Goal: Find contact information: Find contact information

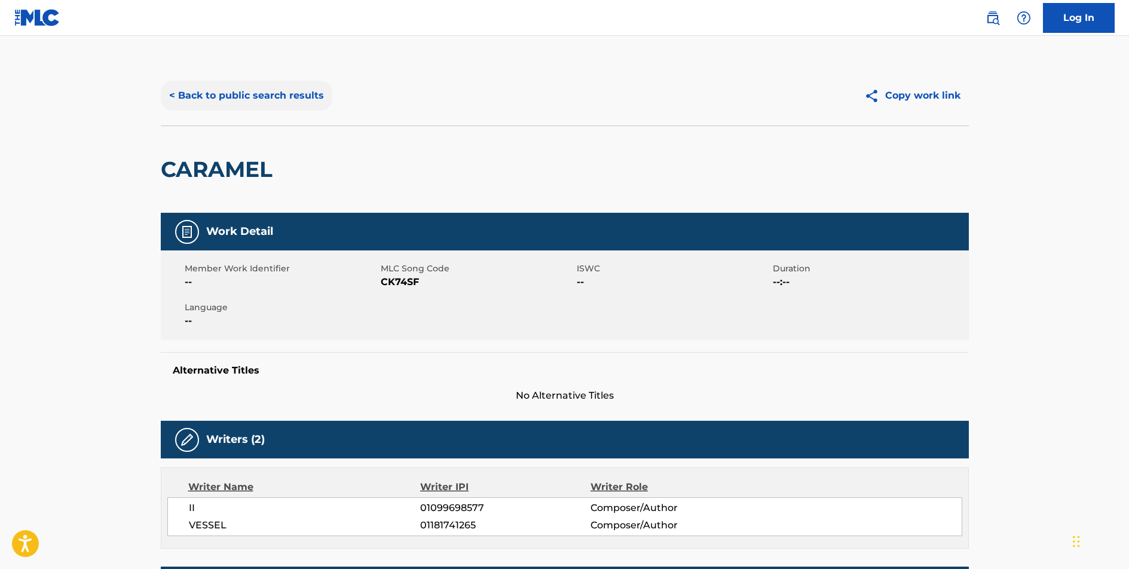
click at [270, 98] on button "< Back to public search results" at bounding box center [247, 96] width 172 height 30
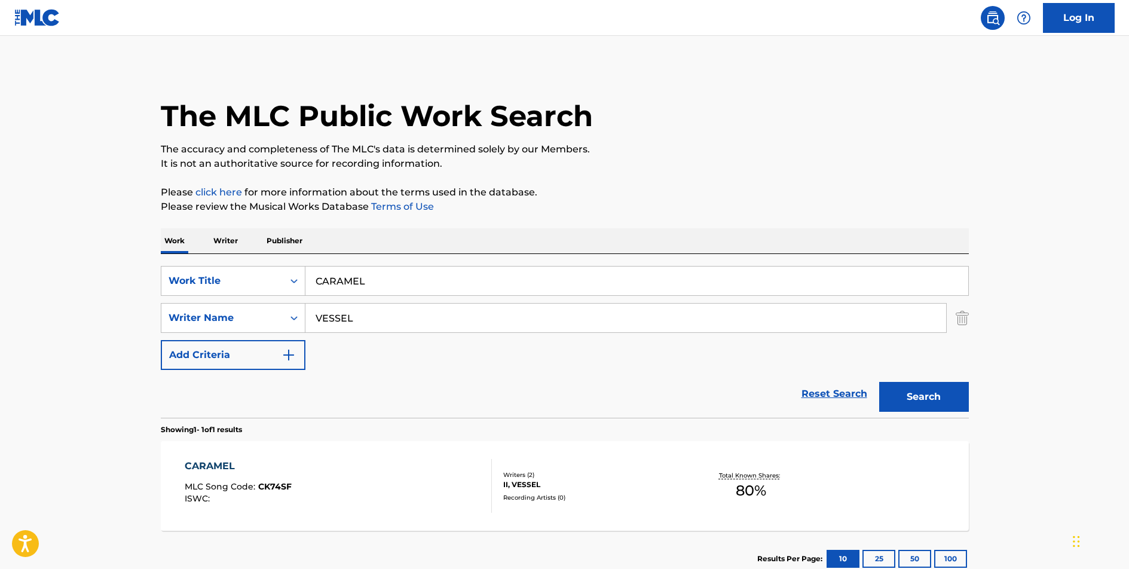
click at [340, 277] on input "CARAMEL" at bounding box center [637, 281] width 663 height 29
type input "VIOLENT NATURE"
click at [880, 382] on button "Search" at bounding box center [925, 397] width 90 height 30
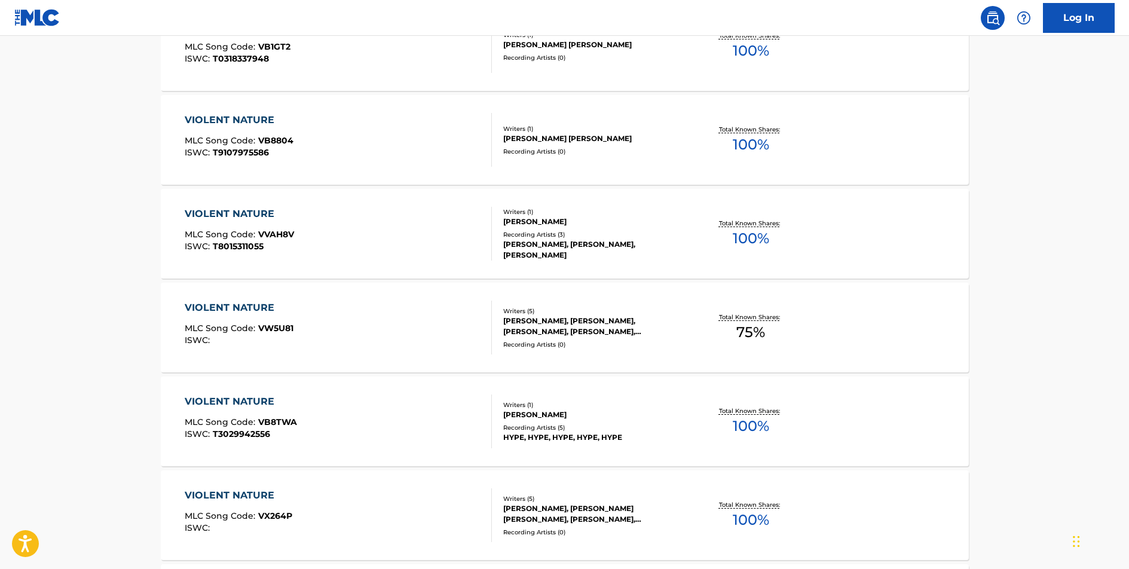
scroll to position [458, 0]
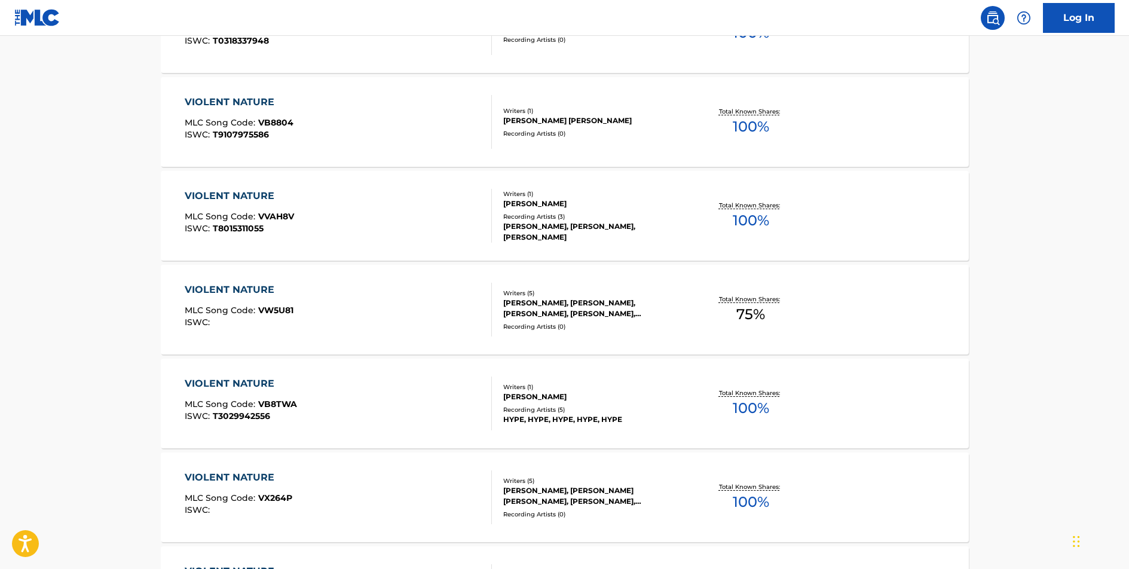
click at [249, 288] on div "VIOLENT NATURE" at bounding box center [239, 290] width 109 height 14
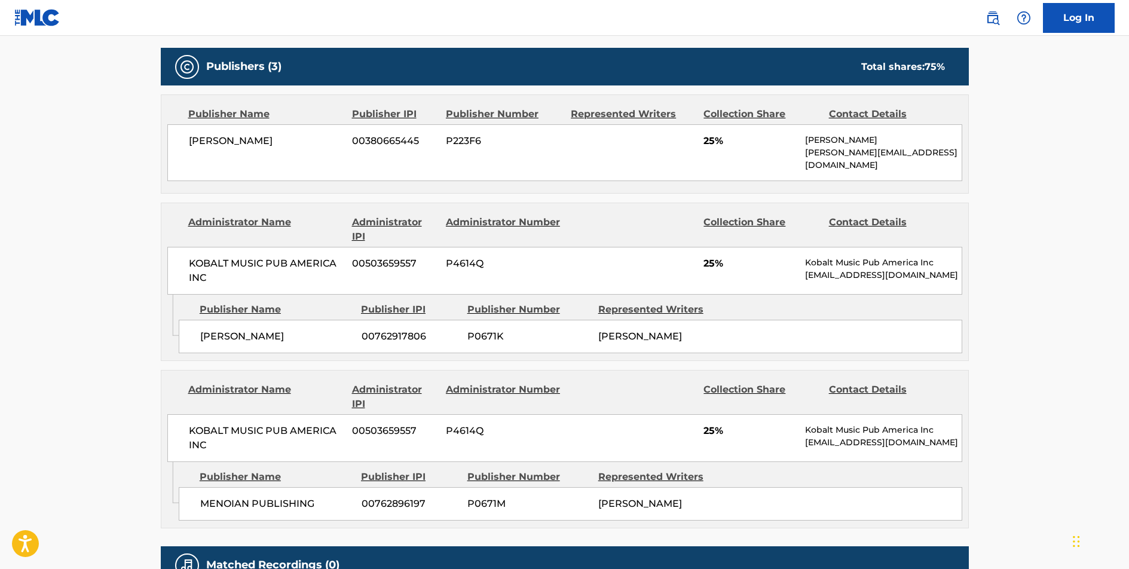
scroll to position [569, 0]
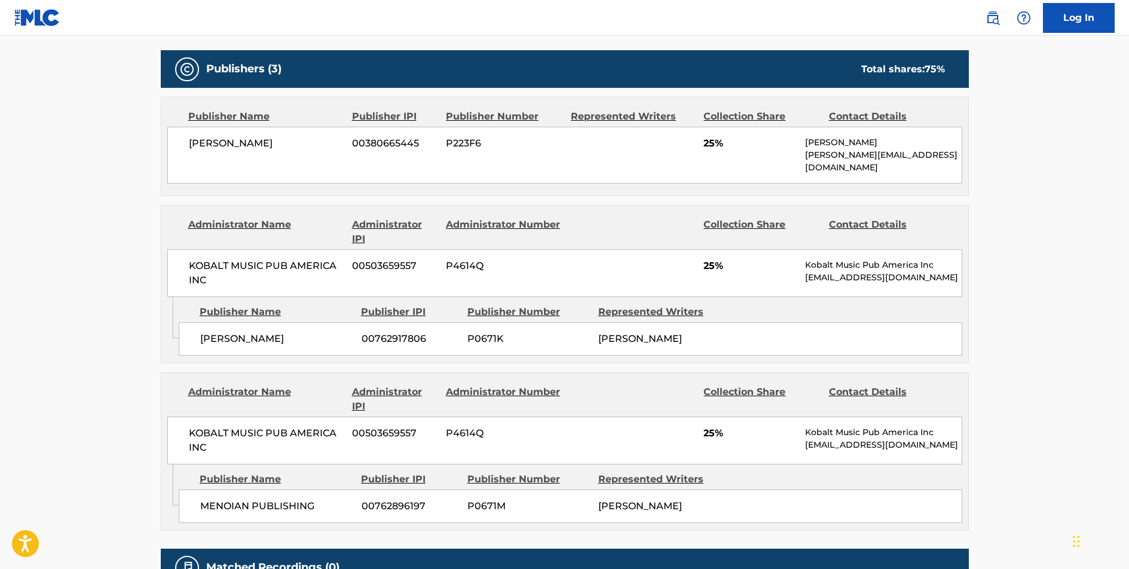
click at [249, 142] on span "[PERSON_NAME]" at bounding box center [266, 143] width 155 height 14
copy div "[PERSON_NAME]"
drag, startPoint x: 801, startPoint y: 154, endPoint x: 918, endPoint y: 161, distance: 117.4
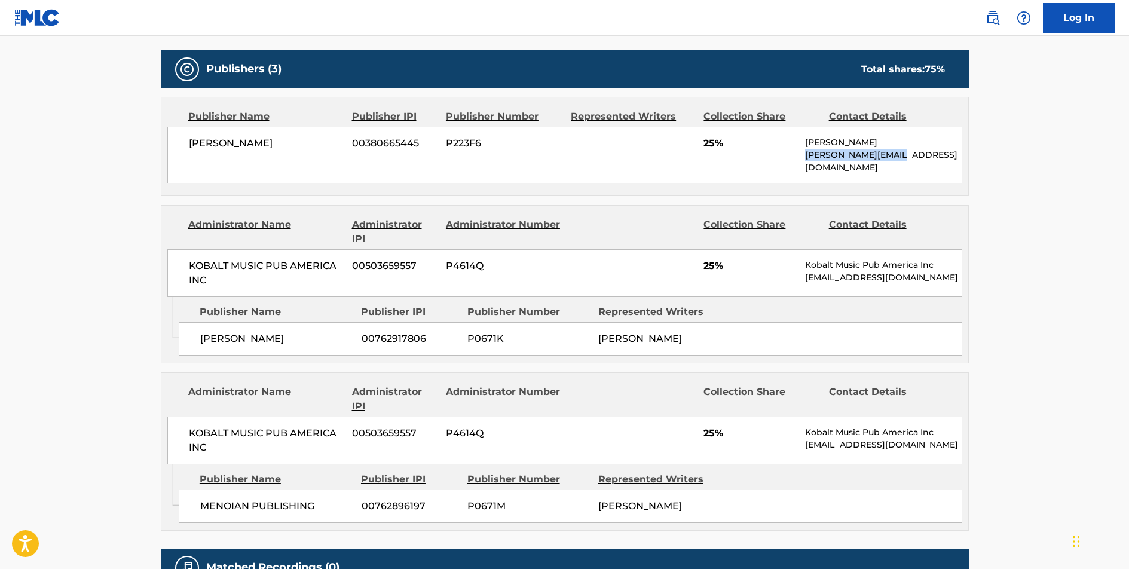
click at [918, 161] on div "[PERSON_NAME] 00380665445 P223F6 25% [PERSON_NAME] [PERSON_NAME][EMAIL_ADDRESS]…" at bounding box center [564, 155] width 795 height 57
copy p "[PERSON_NAME][EMAIL_ADDRESS][DOMAIN_NAME]"
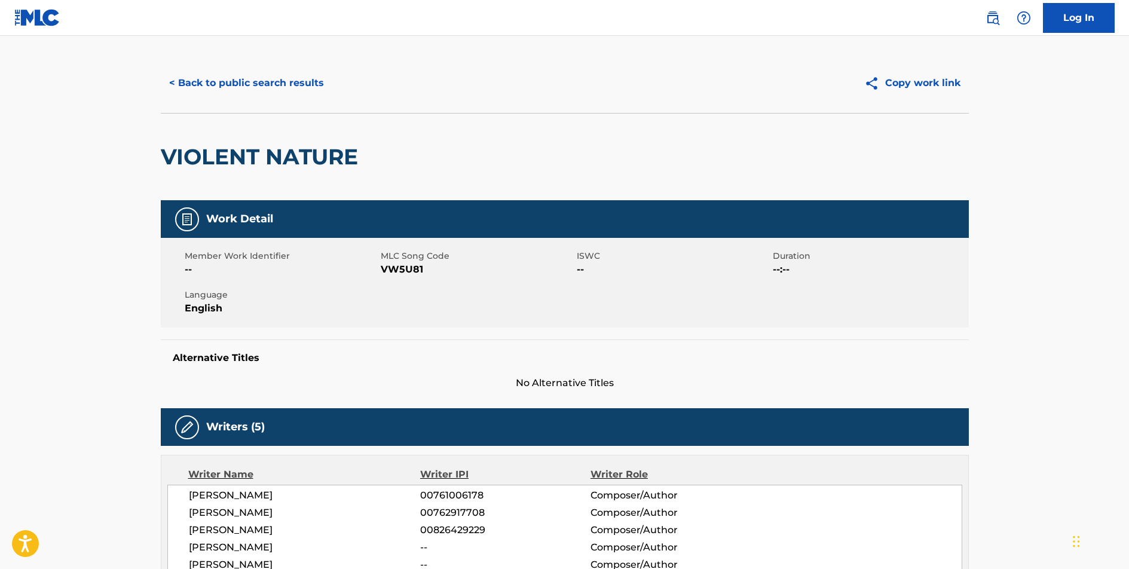
scroll to position [0, 0]
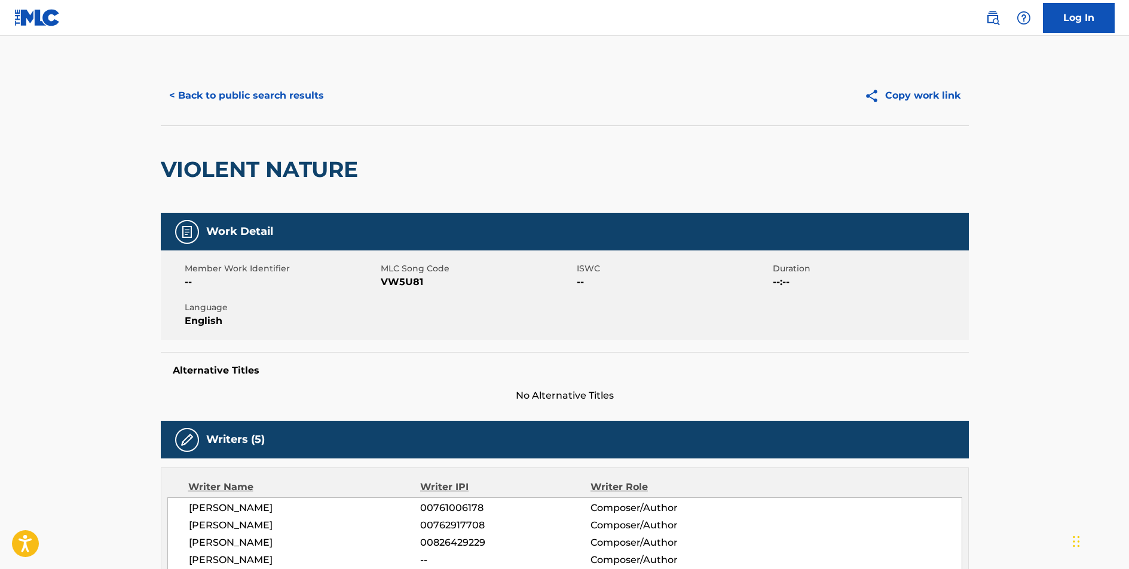
click at [408, 280] on span "VW5U81" at bounding box center [477, 282] width 193 height 14
copy span "VW5U81"
